Goal: Information Seeking & Learning: Find specific fact

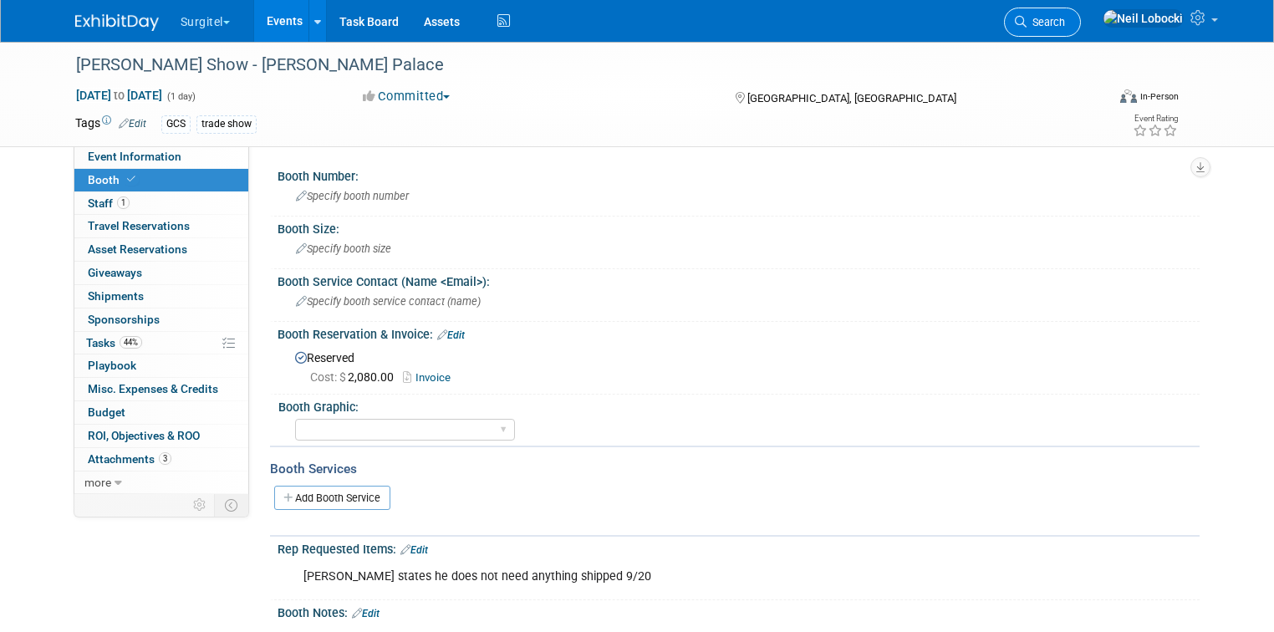
click at [1065, 27] on span "Search" at bounding box center [1045, 22] width 38 height 13
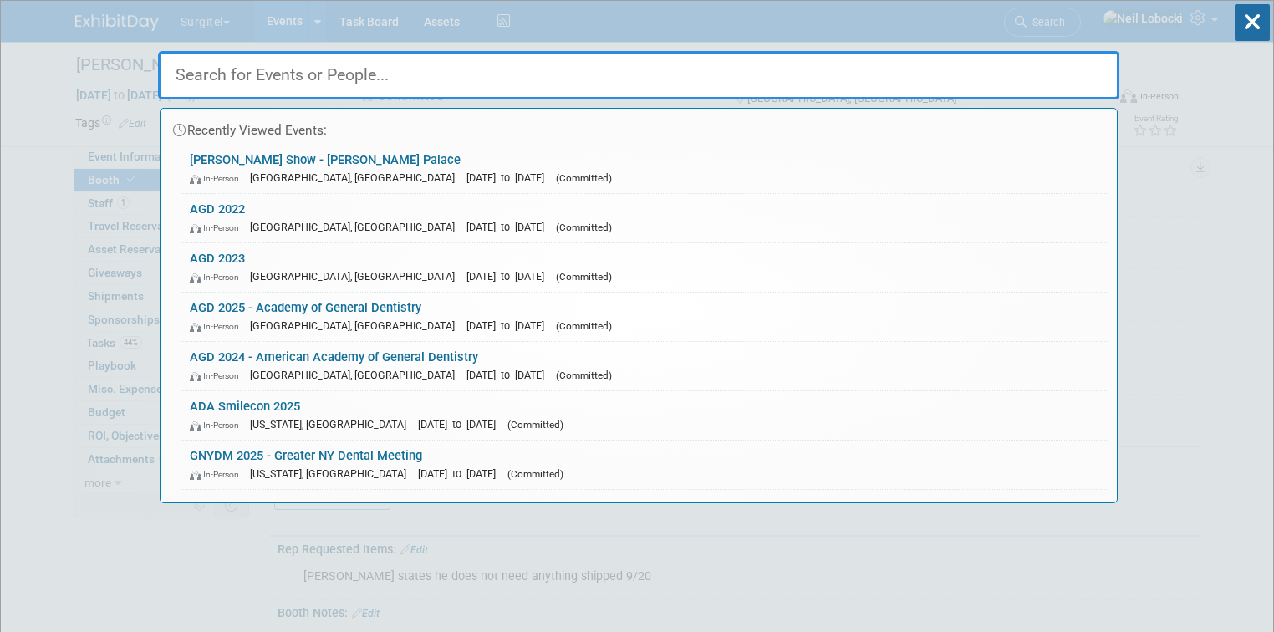
click at [584, 65] on input "text" at bounding box center [638, 75] width 961 height 48
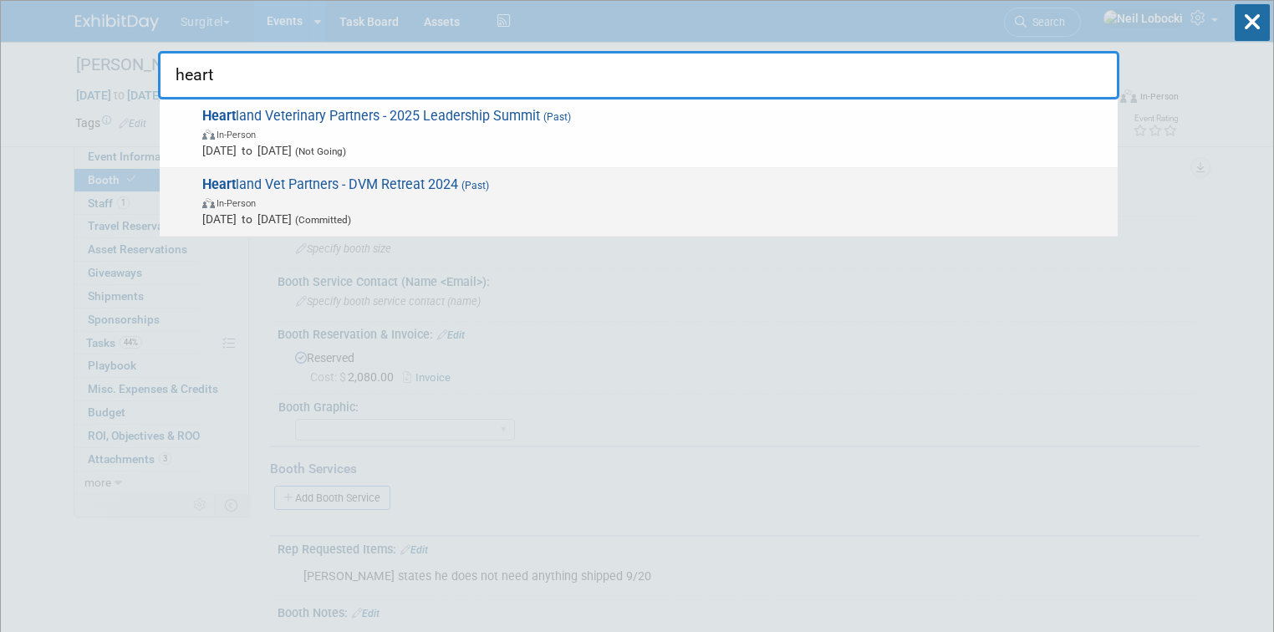
type input "heart"
click at [476, 202] on span "In-Person" at bounding box center [655, 202] width 907 height 17
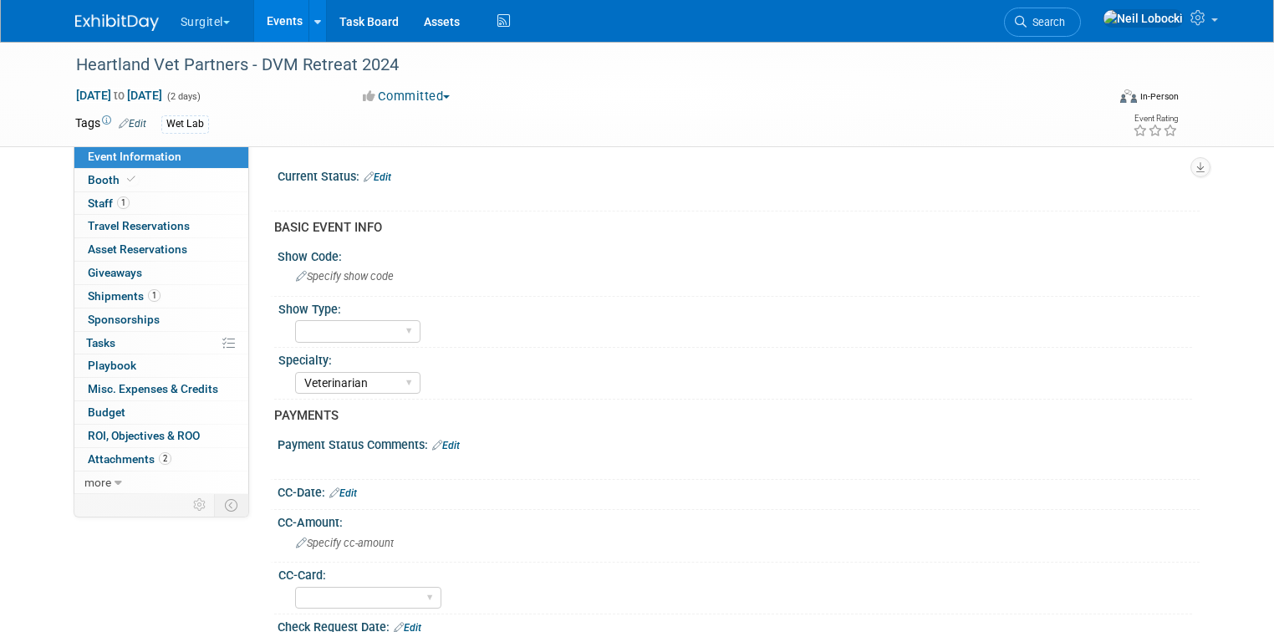
select select "Veterinarian"
select select "Yes"
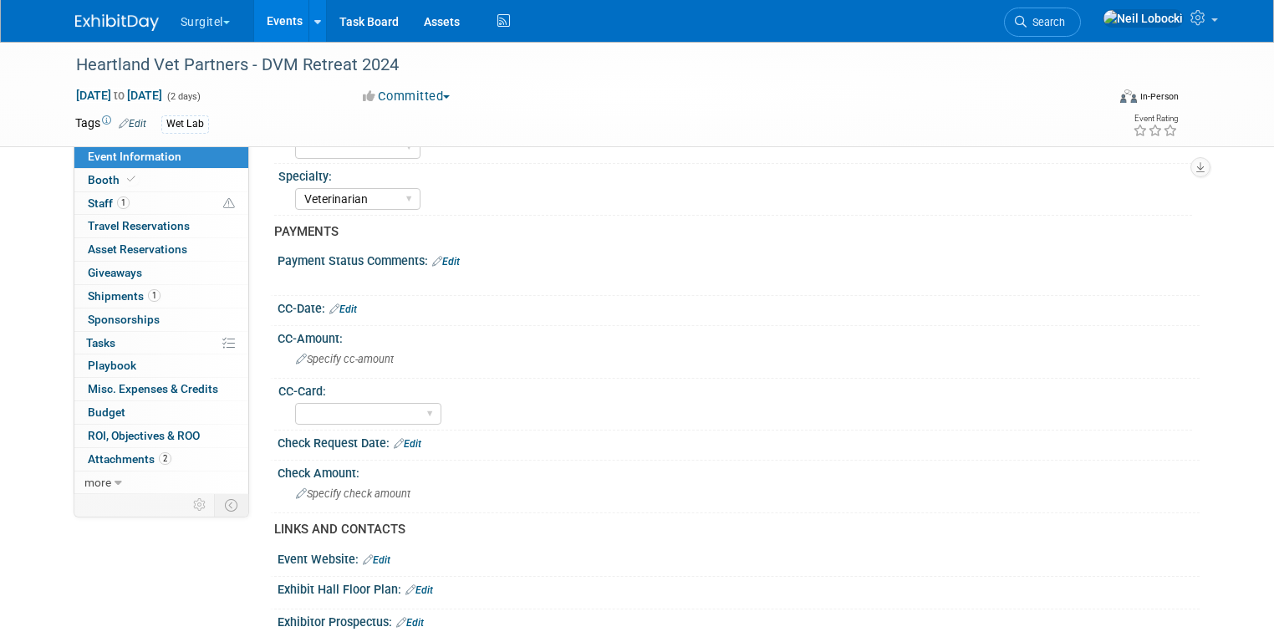
scroll to position [201, 0]
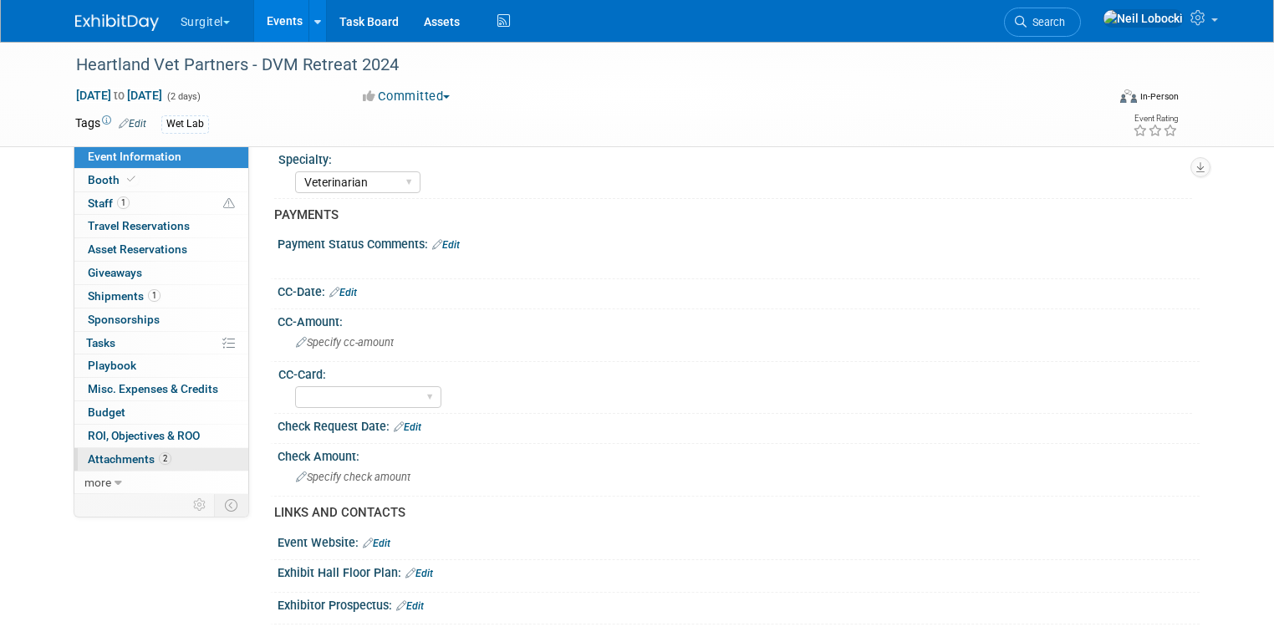
click at [197, 456] on link "2 Attachments 2" at bounding box center [161, 459] width 174 height 23
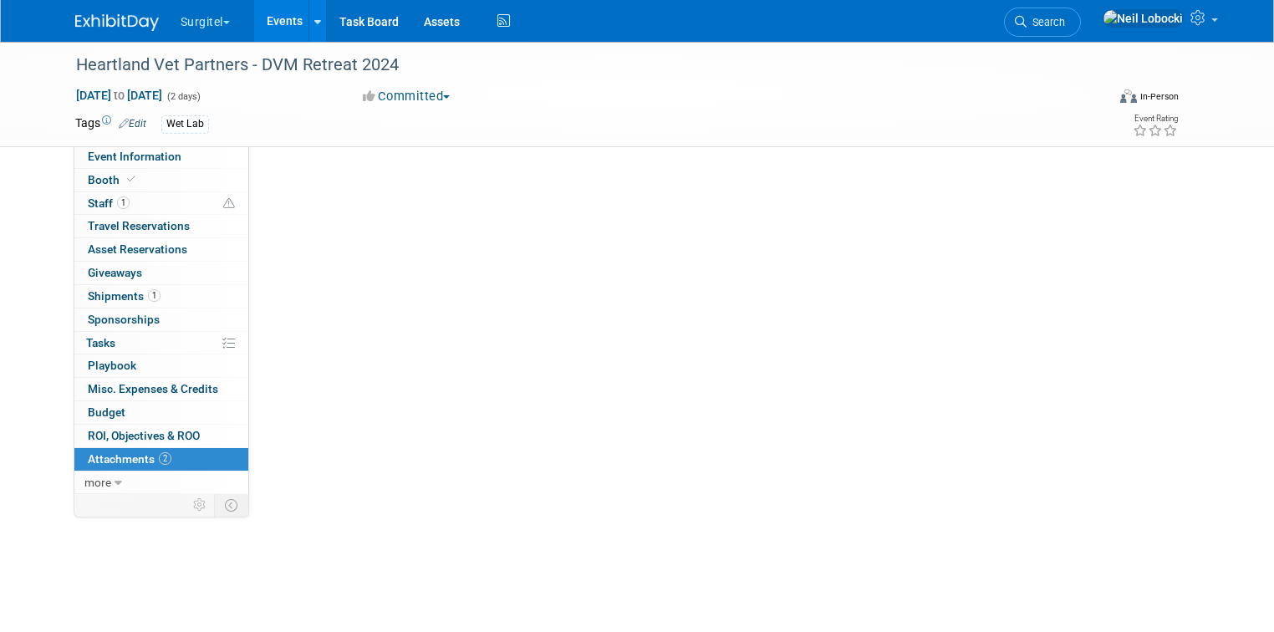
scroll to position [0, 0]
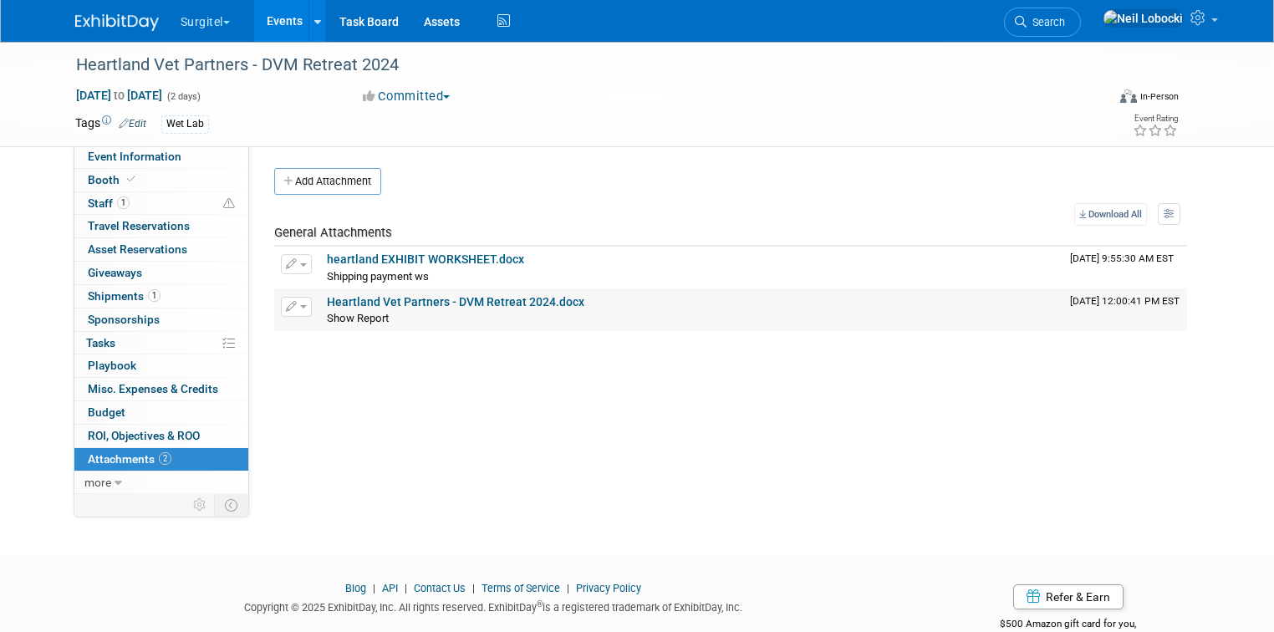
click at [476, 306] on link "Heartland Vet Partners - DVM Retreat 2024.docx" at bounding box center [455, 301] width 257 height 13
click at [1065, 23] on span "Search" at bounding box center [1045, 22] width 38 height 13
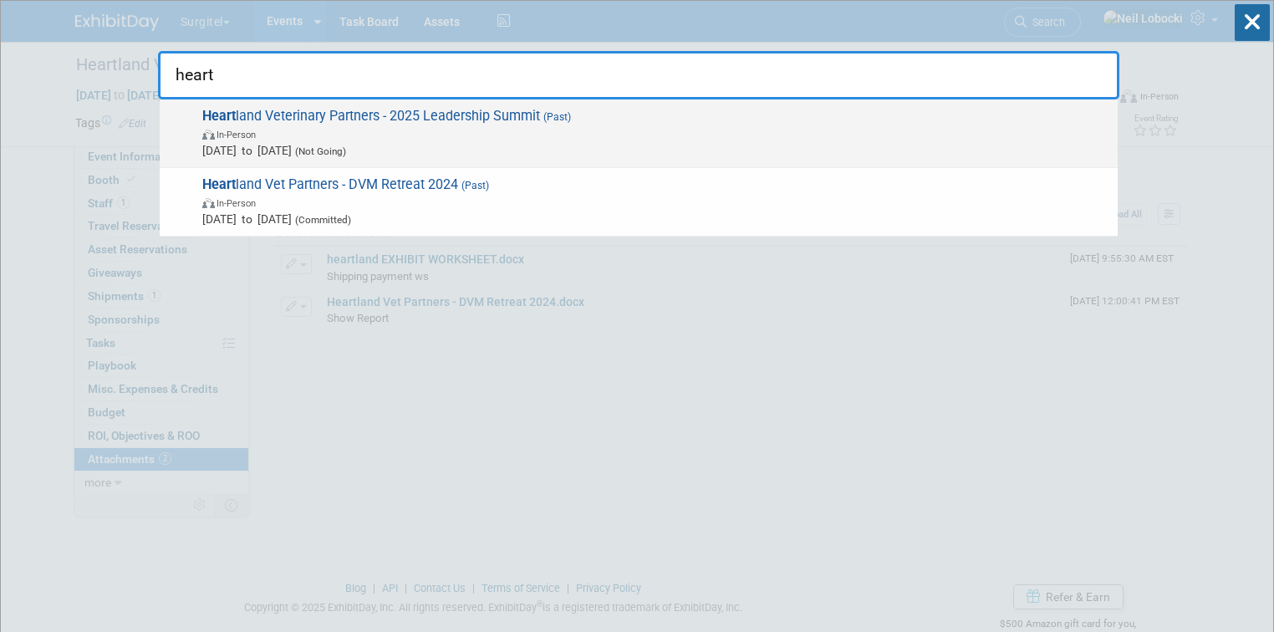
type input "heart"
click at [503, 134] on span "In-Person" at bounding box center [655, 133] width 907 height 17
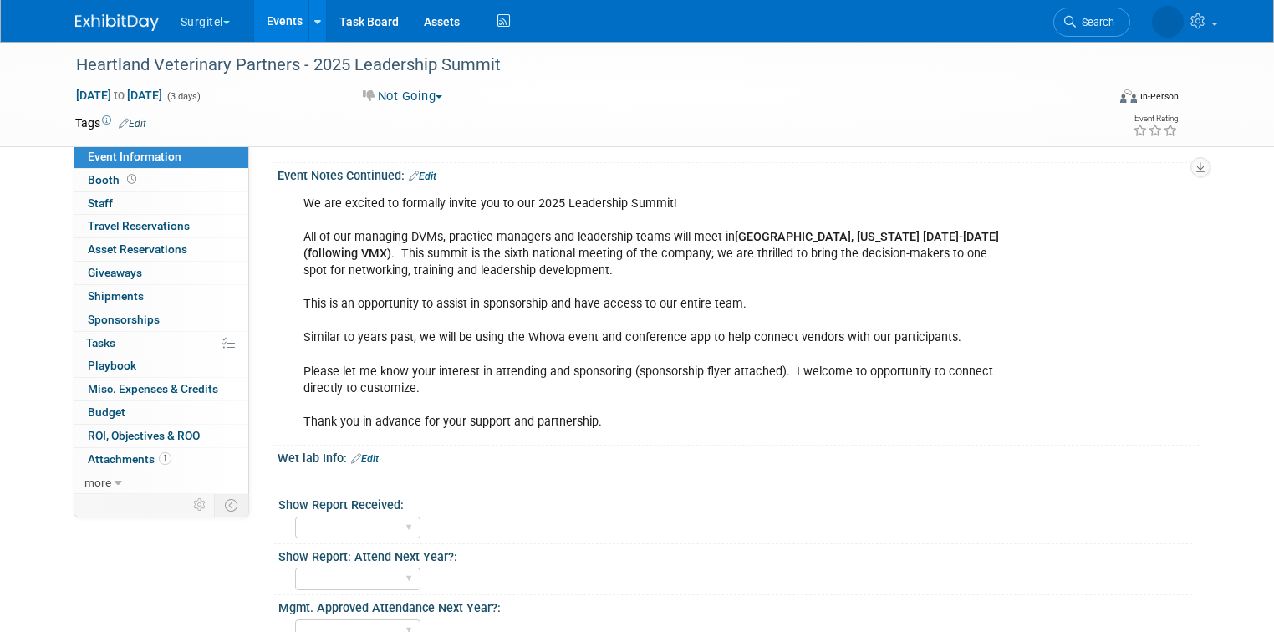
scroll to position [1112, 0]
